Goal: Transaction & Acquisition: Purchase product/service

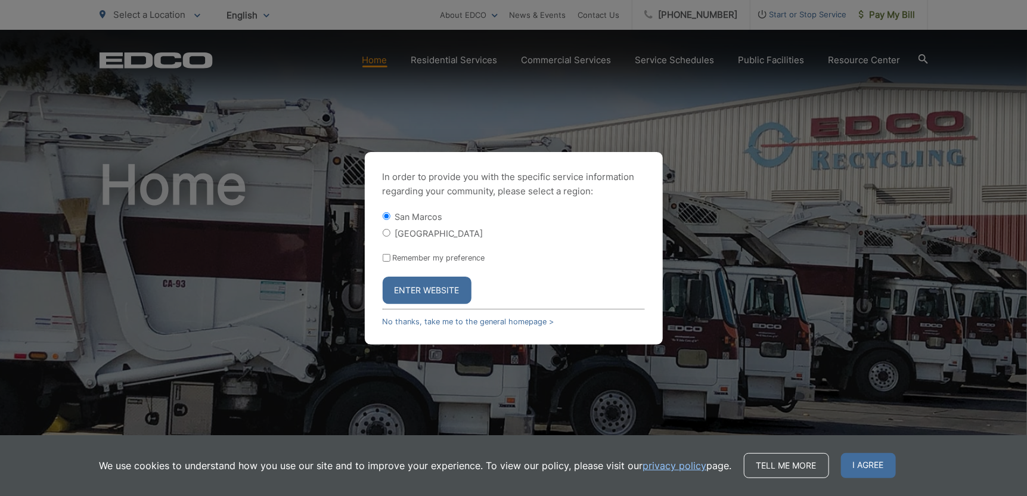
click at [460, 287] on button "Enter Website" at bounding box center [427, 290] width 89 height 27
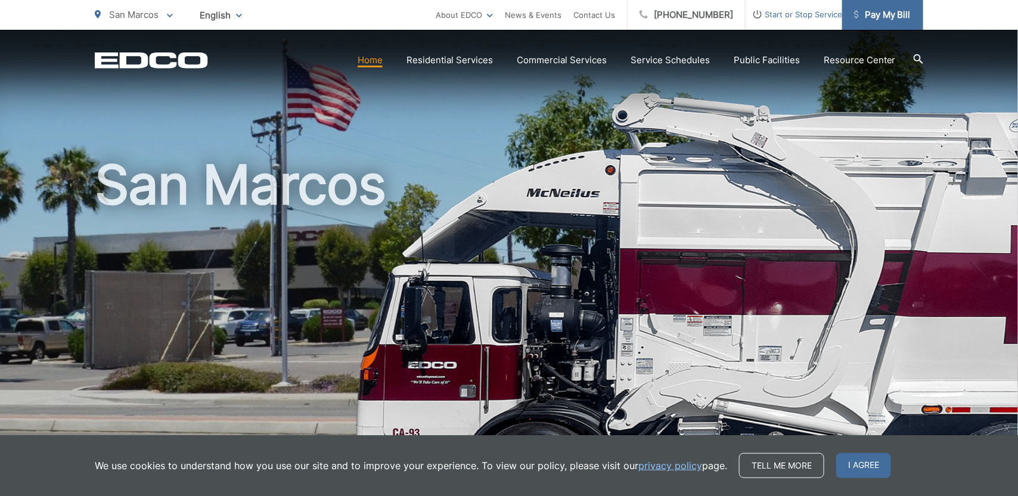
click at [875, 19] on span "Pay My Bill" at bounding box center [882, 15] width 57 height 14
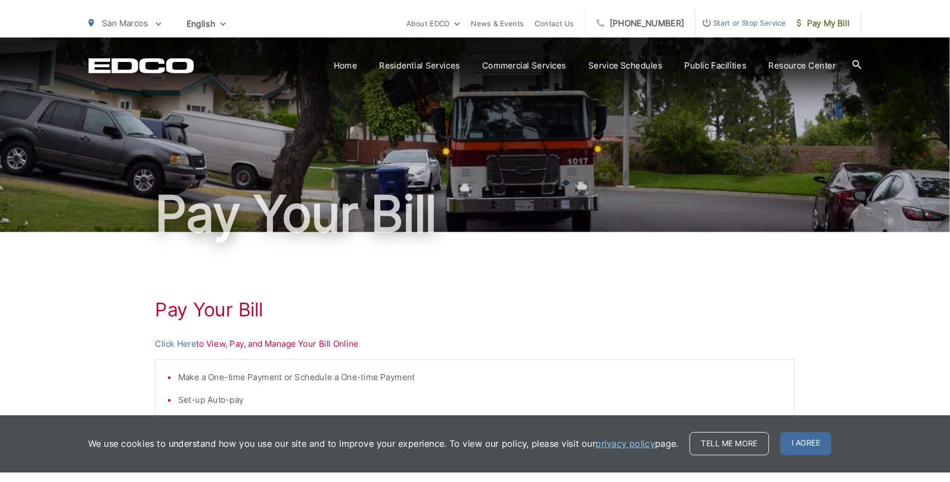
scroll to position [60, 0]
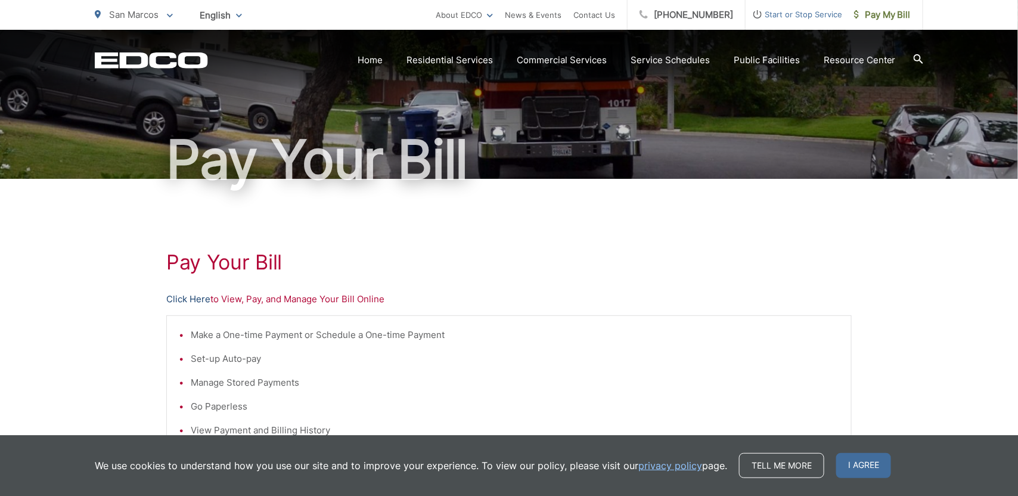
click at [190, 299] on link "Click Here" at bounding box center [188, 299] width 44 height 14
